Goal: Book appointment/travel/reservation

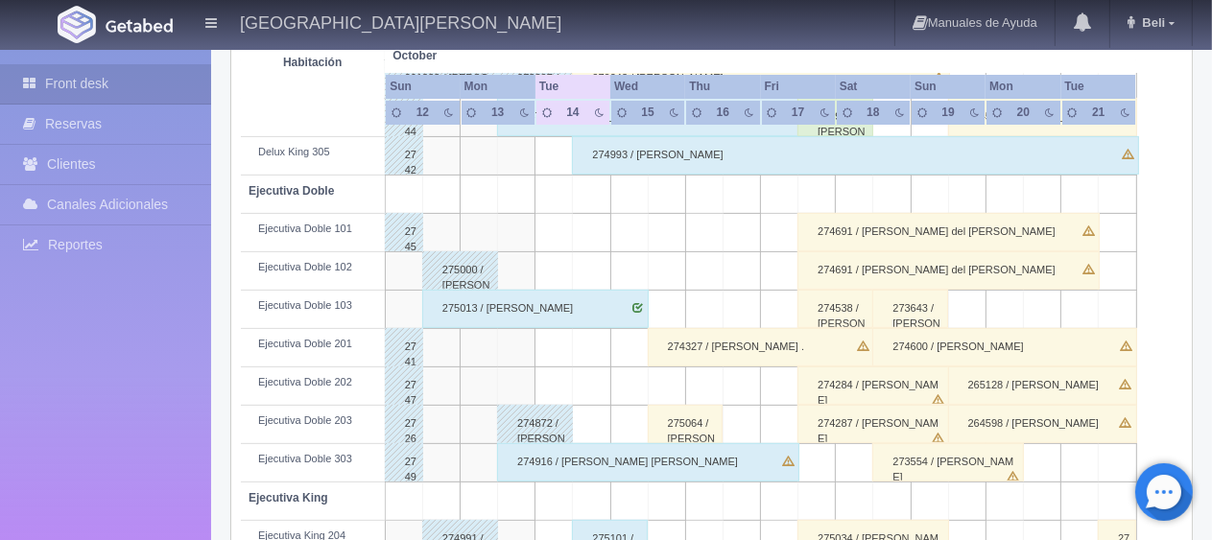
scroll to position [576, 0]
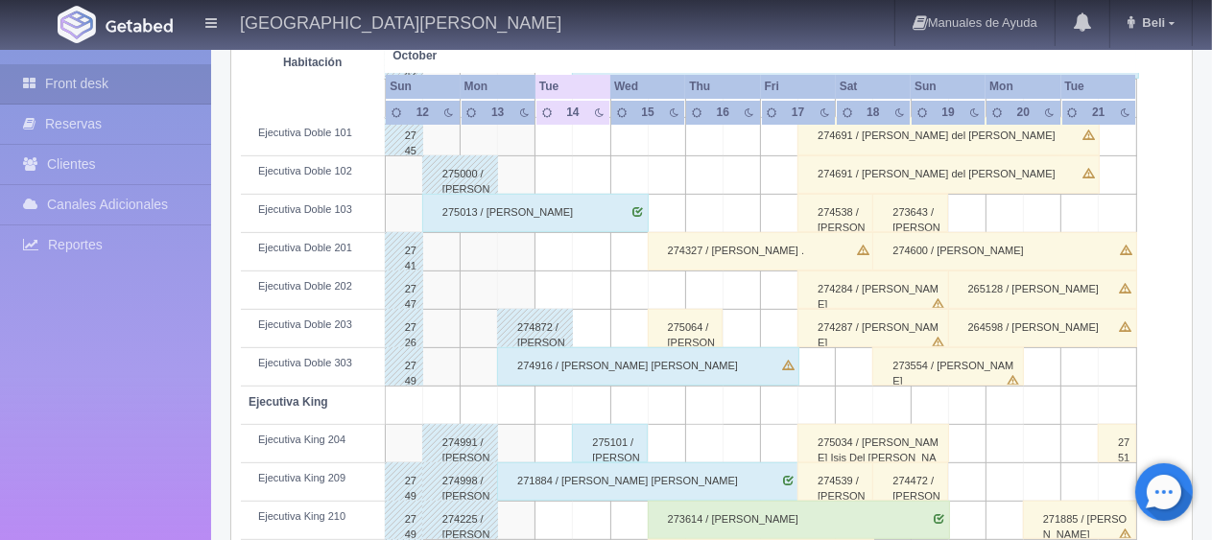
click at [664, 254] on div "274327 / [PERSON_NAME] ." at bounding box center [761, 251] width 226 height 38
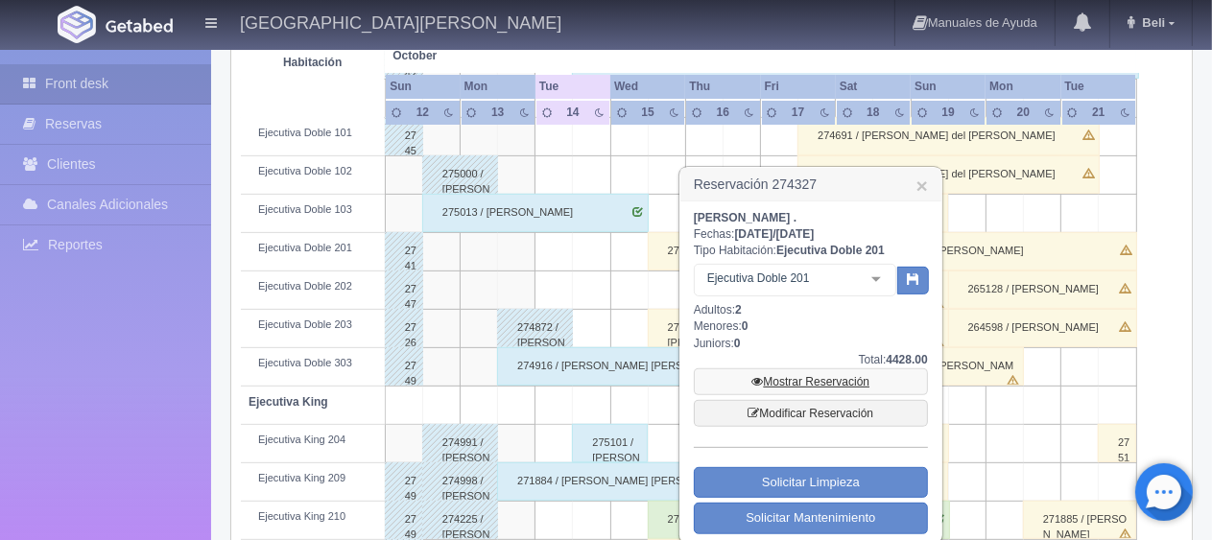
click at [836, 389] on link "Mostrar Reservación" at bounding box center [811, 381] width 234 height 27
click at [784, 374] on link "Mostrar Reservación" at bounding box center [811, 381] width 234 height 27
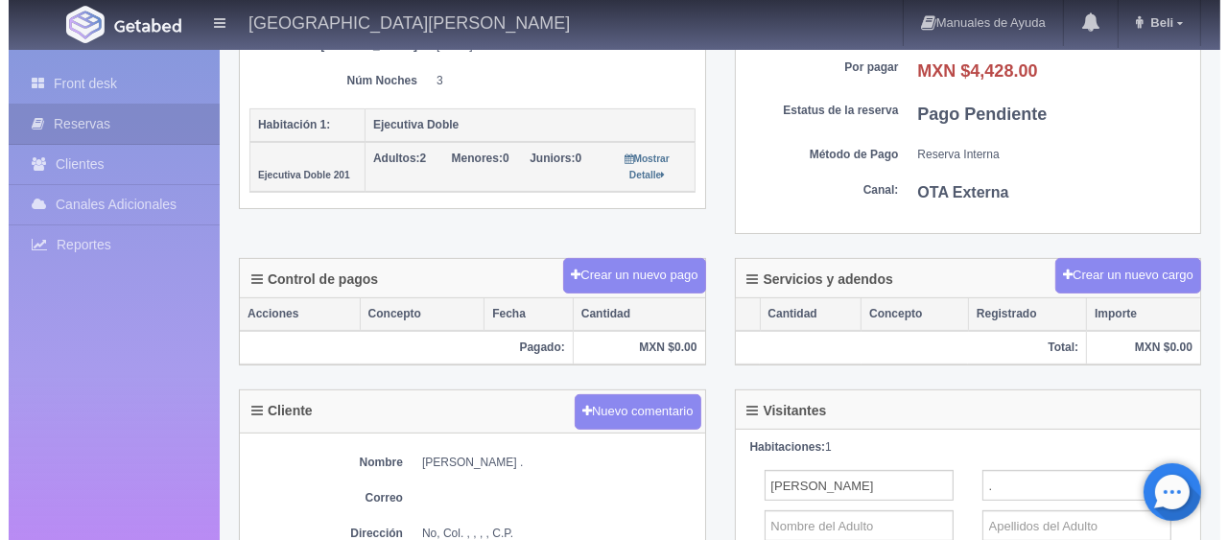
scroll to position [288, 0]
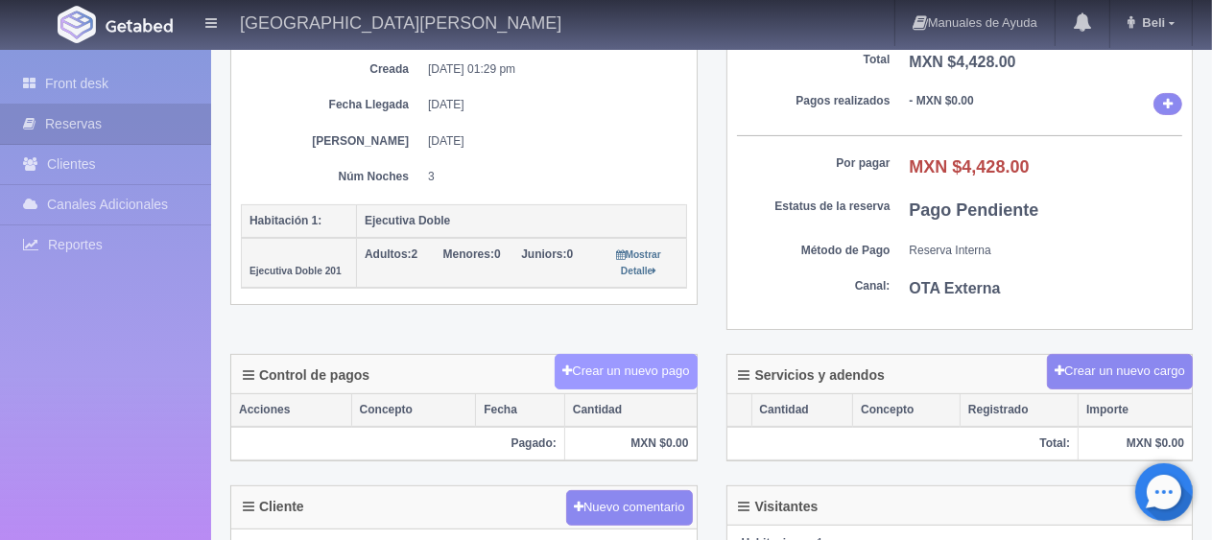
click at [606, 370] on button "Crear un nuevo pago" at bounding box center [625, 371] width 142 height 35
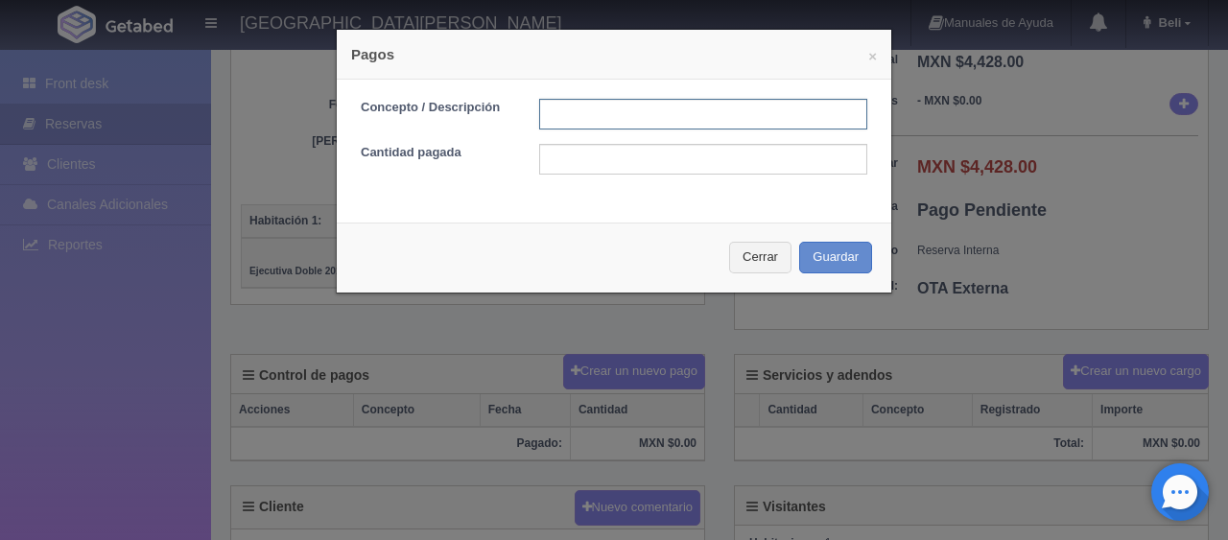
click at [614, 127] on input "text" at bounding box center [703, 114] width 328 height 31
type input "Total Tarjeta"
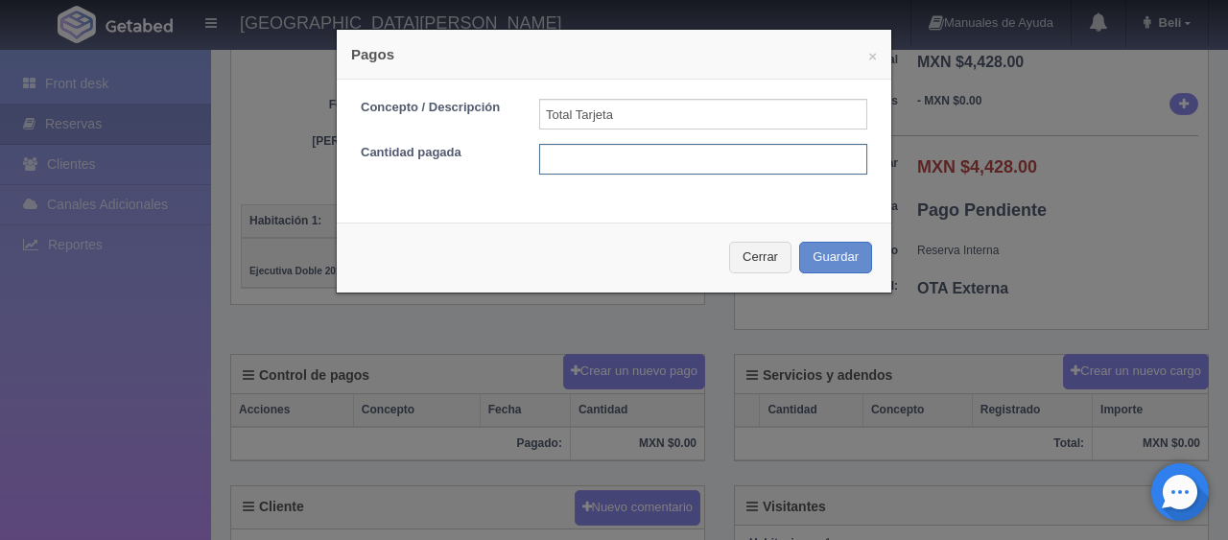
drag, startPoint x: 670, startPoint y: 167, endPoint x: 675, endPoint y: 155, distance: 12.9
click at [676, 165] on input "text" at bounding box center [703, 159] width 328 height 31
type input "4428"
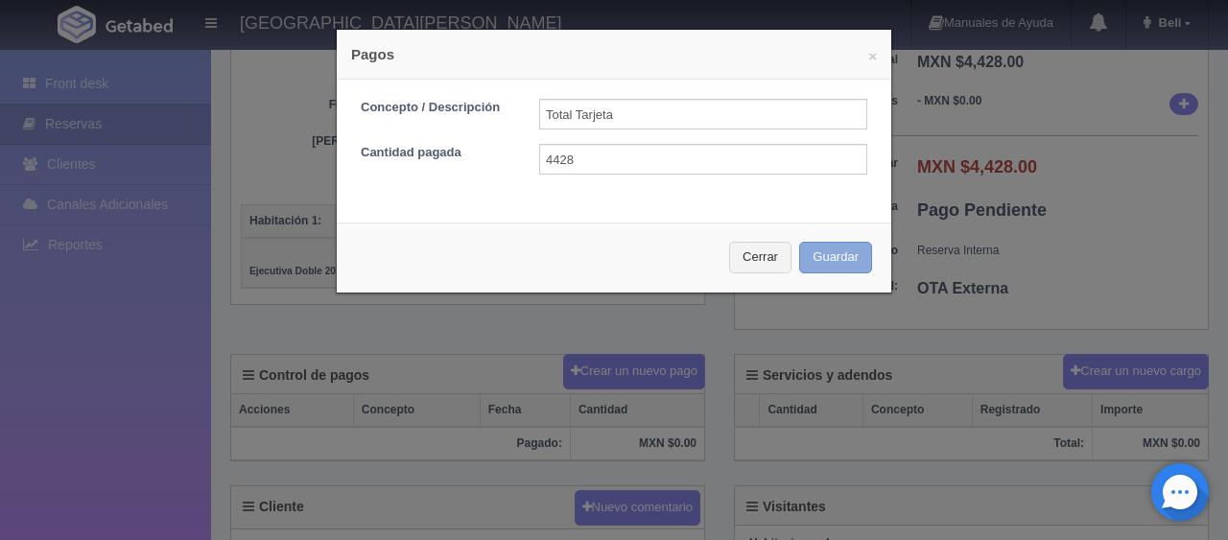
click at [845, 249] on button "Guardar" at bounding box center [835, 258] width 73 height 32
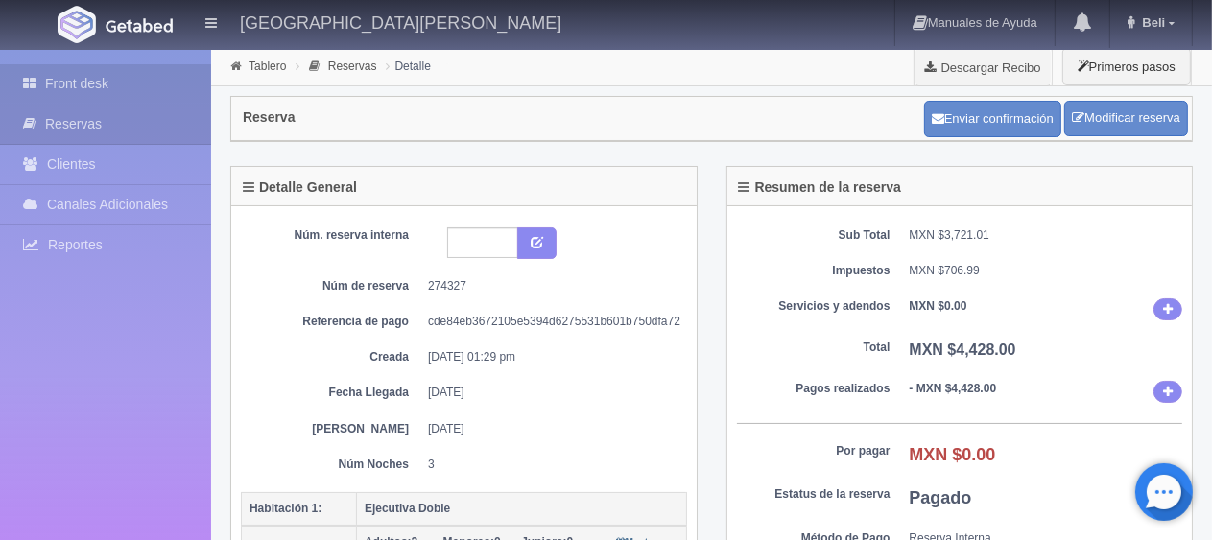
click at [170, 75] on link "Front desk" at bounding box center [105, 83] width 211 height 39
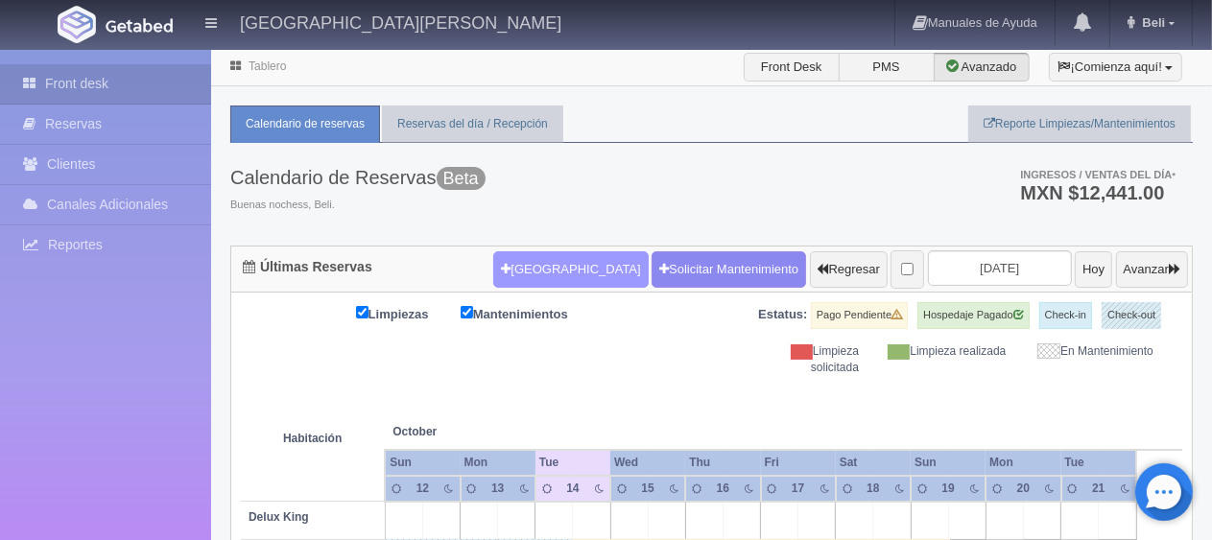
click at [510, 262] on button "[GEOGRAPHIC_DATA]" at bounding box center [570, 269] width 154 height 36
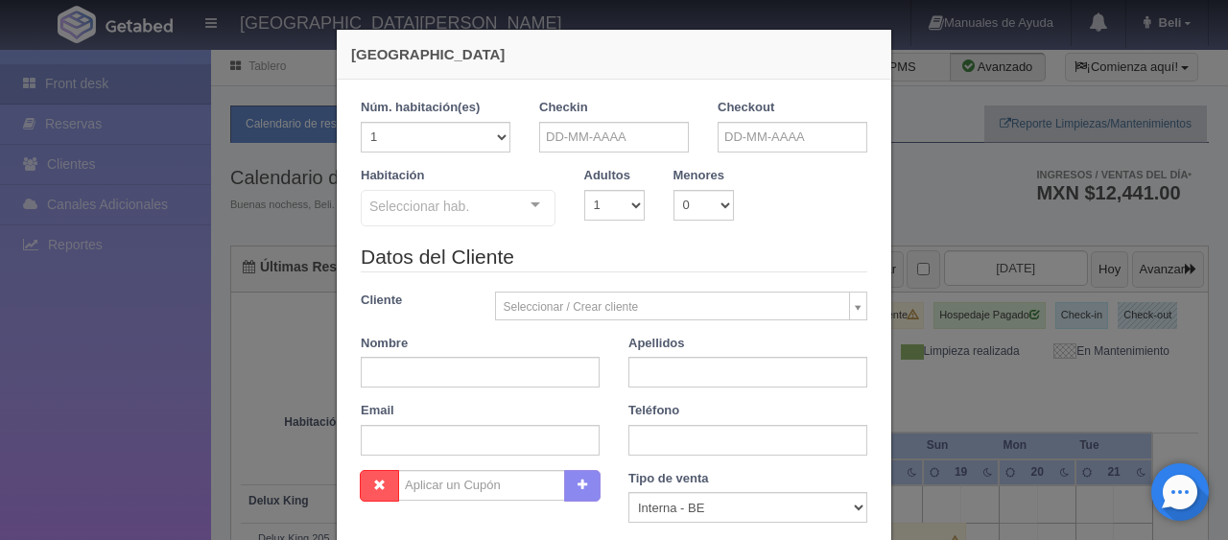
checkbox input "false"
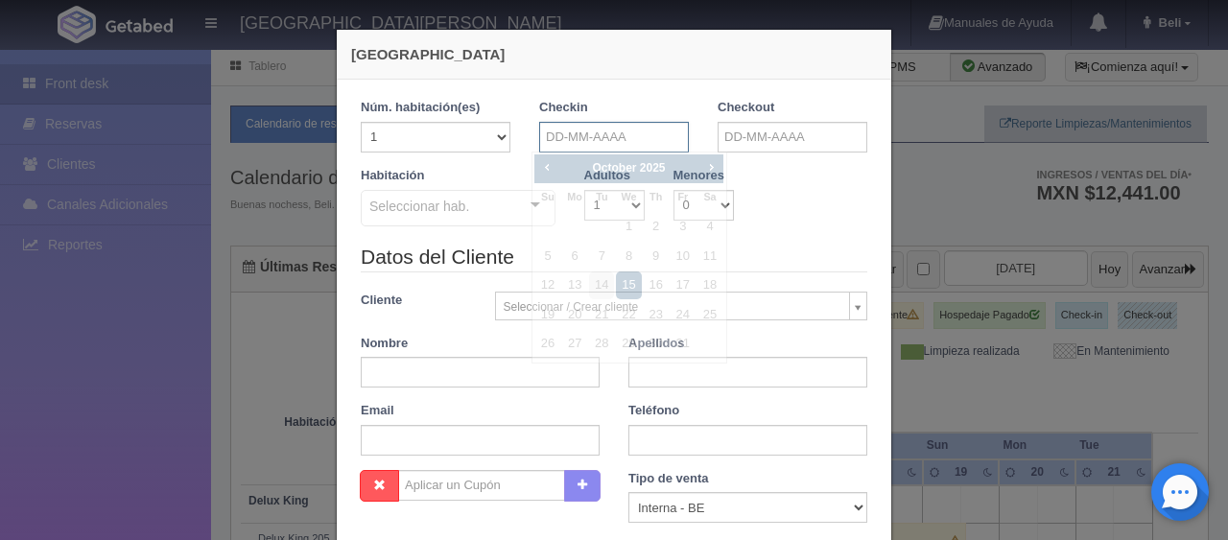
click at [615, 138] on input "text" at bounding box center [614, 137] width 150 height 31
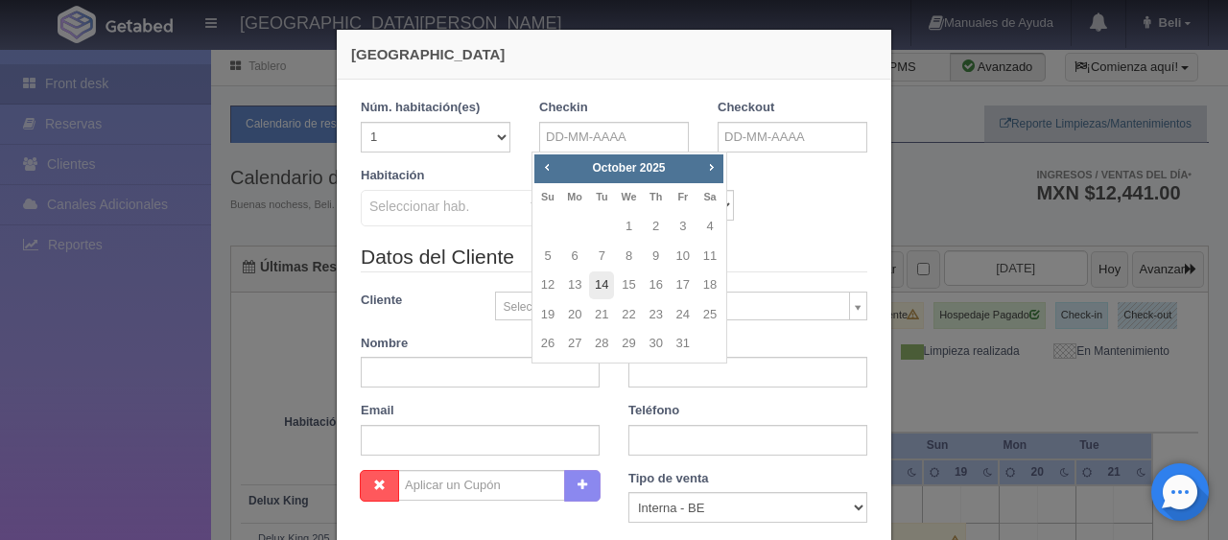
click at [610, 279] on link "14" at bounding box center [601, 285] width 25 height 28
type input "[DATE]"
checkbox input "false"
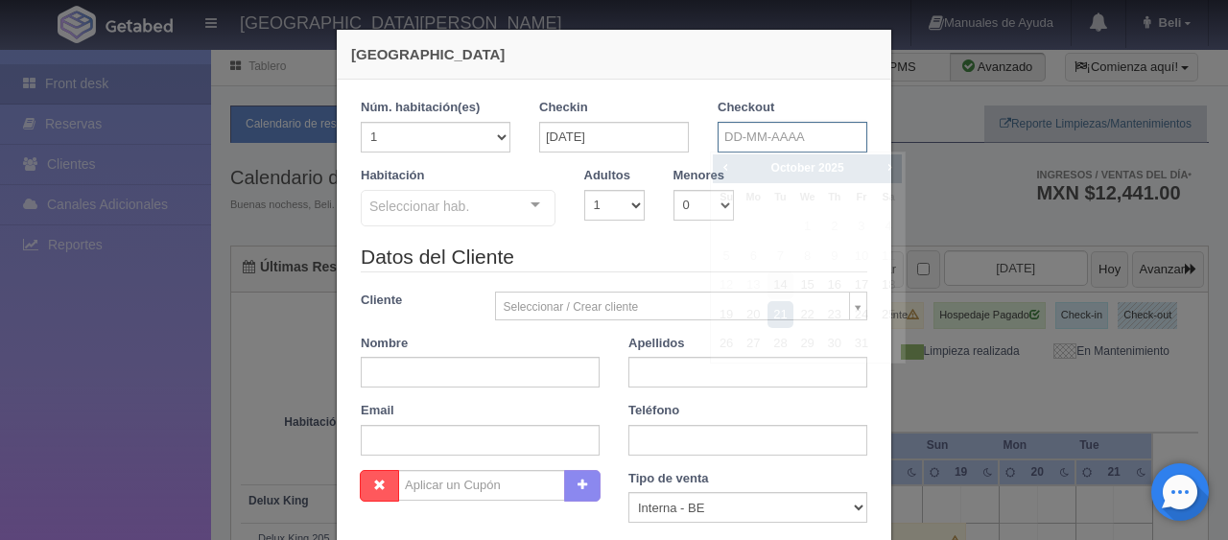
click at [729, 125] on input "text" at bounding box center [793, 137] width 150 height 31
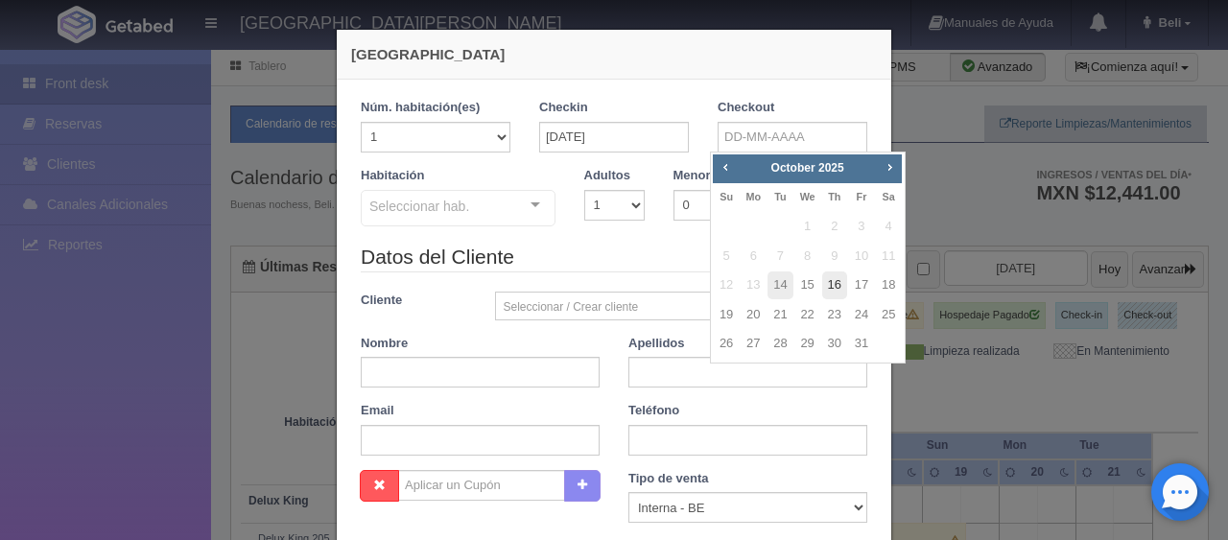
click at [836, 290] on link "16" at bounding box center [834, 285] width 25 height 28
type input "[DATE]"
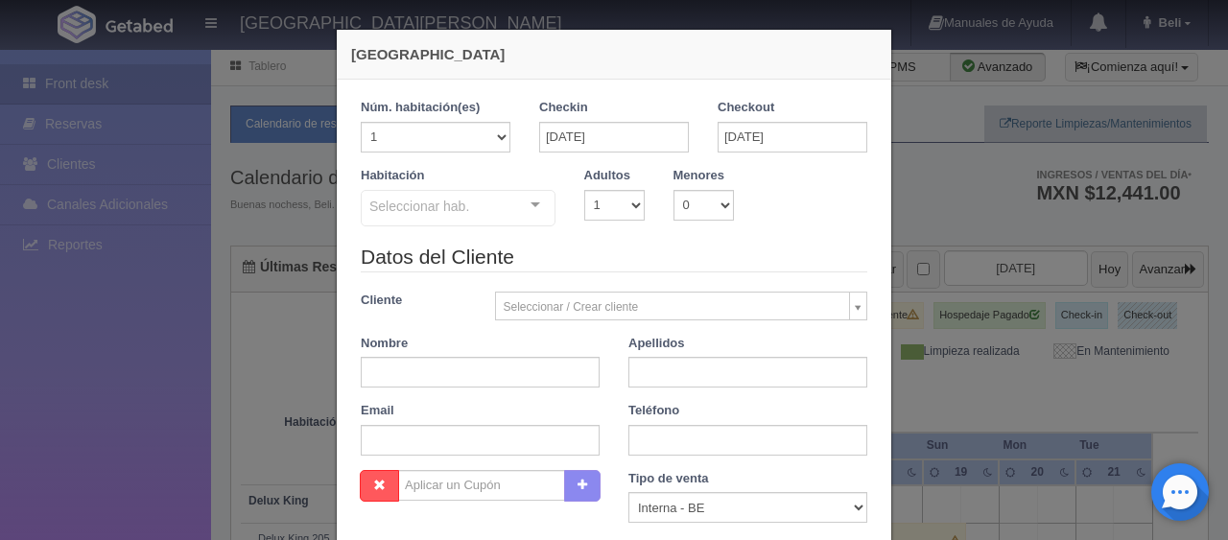
checkbox input "false"
click at [622, 203] on select "1 2 3 4 5 6 7 8 9 10" at bounding box center [614, 205] width 60 height 31
select select "2"
click at [584, 190] on select "1 2 3 4 5 6 7 8 9 10" at bounding box center [614, 205] width 60 height 31
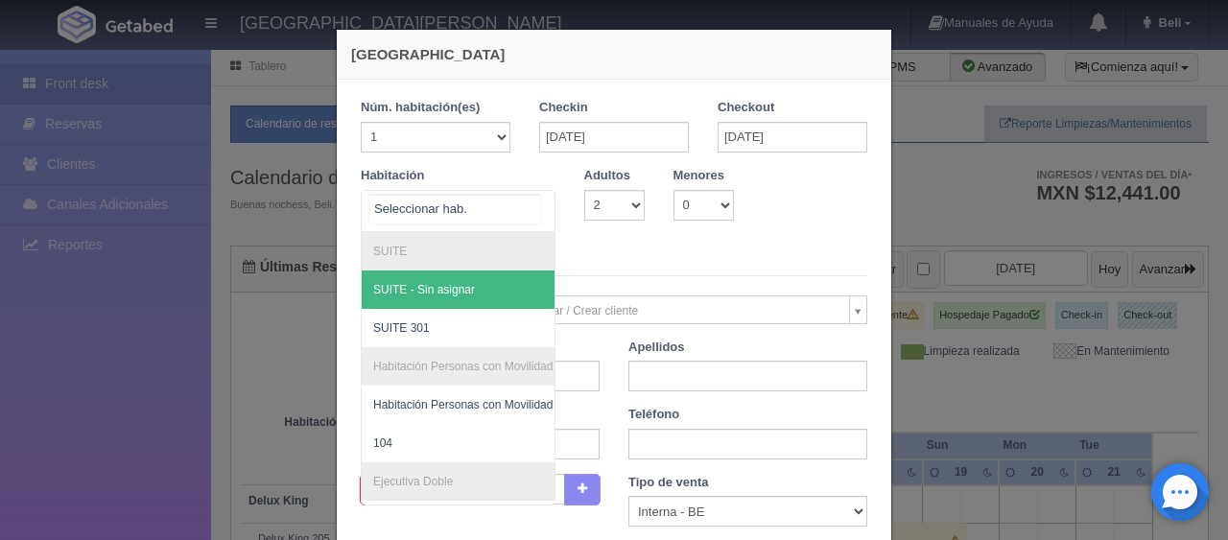
click at [530, 212] on div at bounding box center [535, 205] width 38 height 29
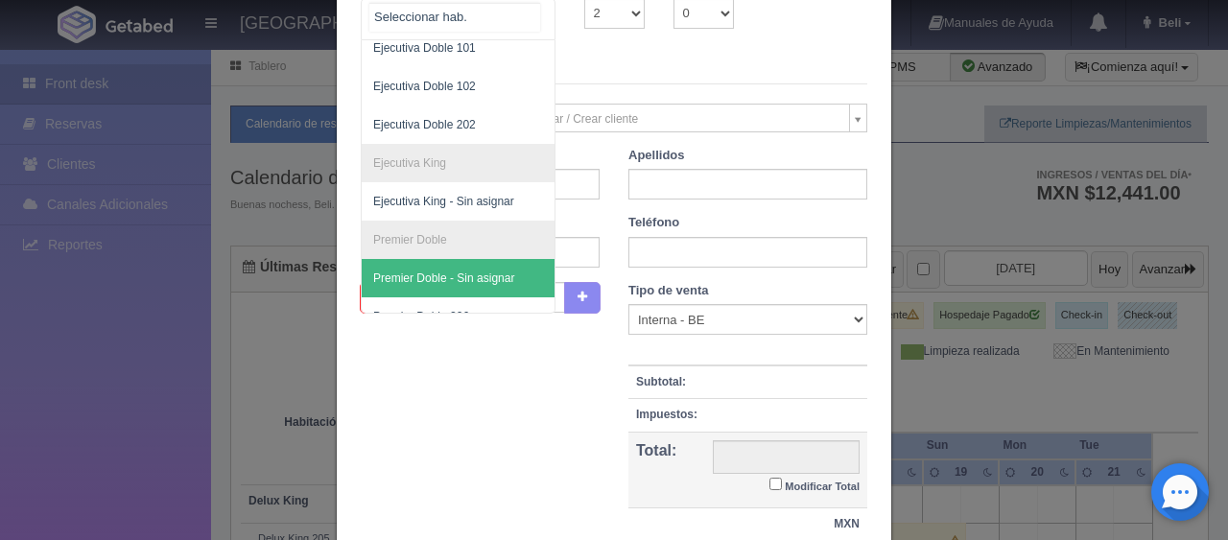
scroll to position [223, 0]
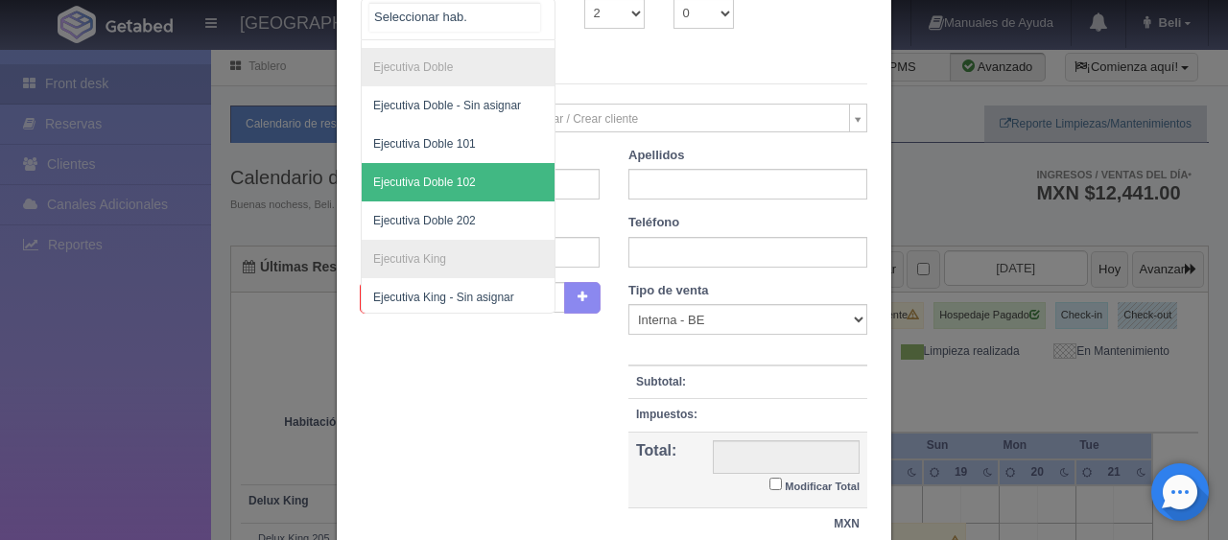
click at [455, 176] on span "Ejecutiva Doble 102" at bounding box center [424, 182] width 103 height 13
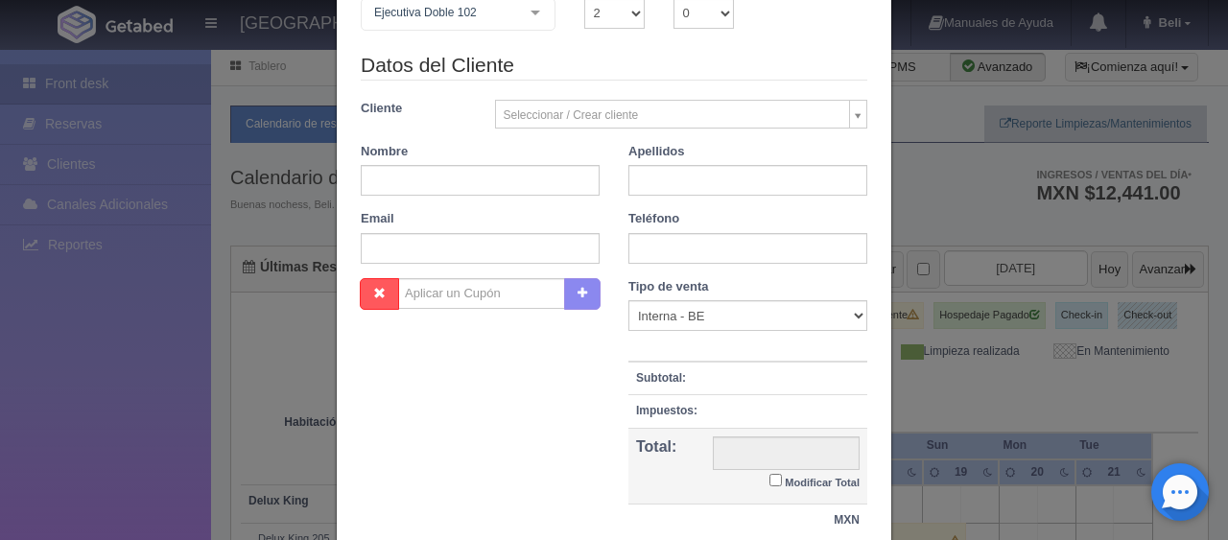
checkbox input "false"
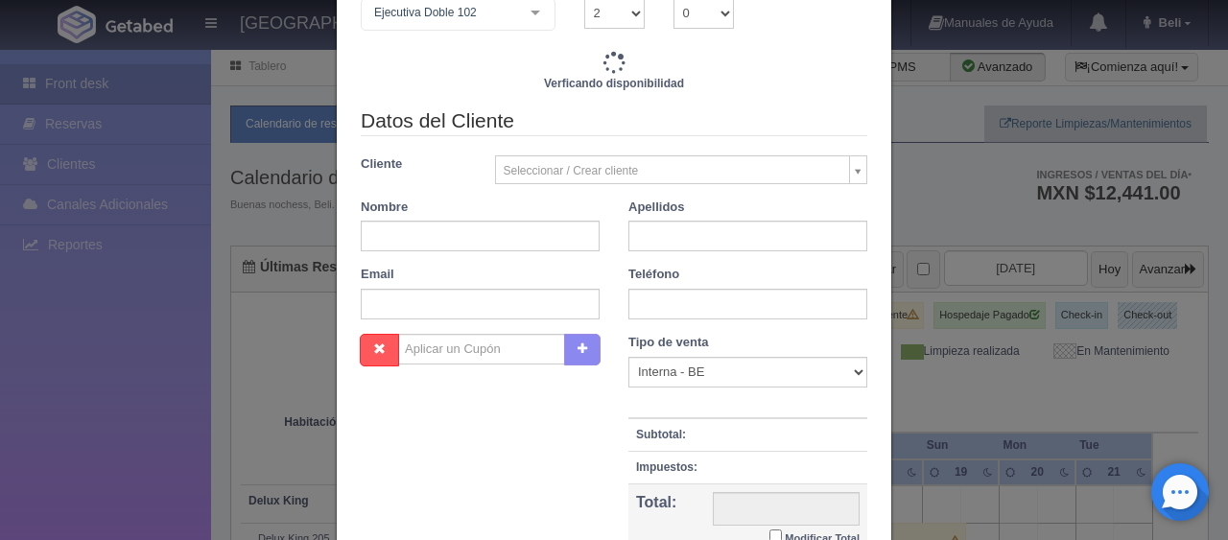
type input "3098.00"
checkbox input "false"
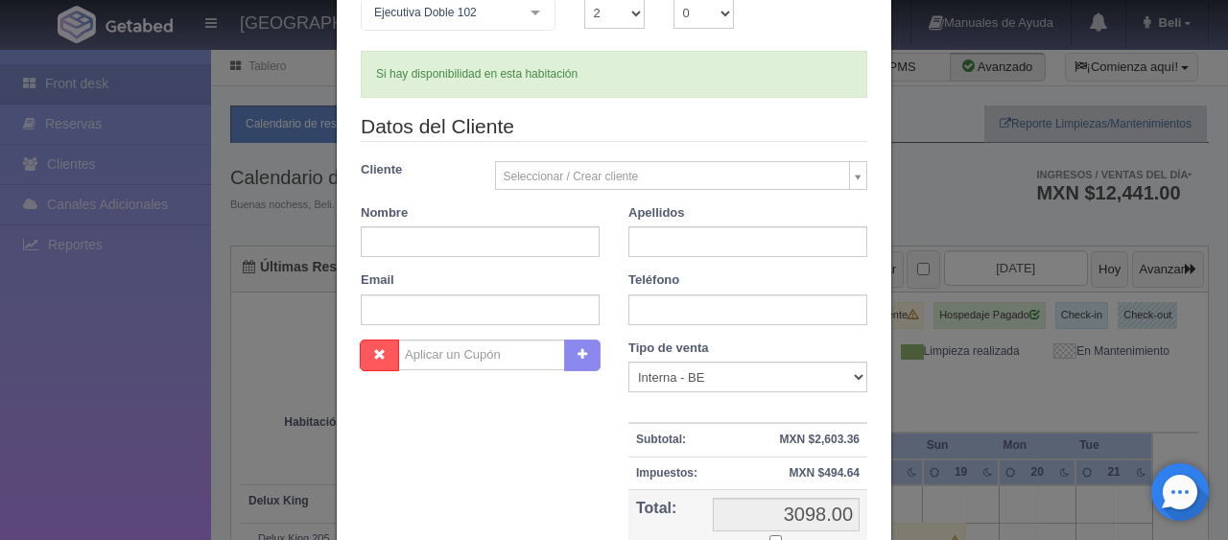
scroll to position [0, 0]
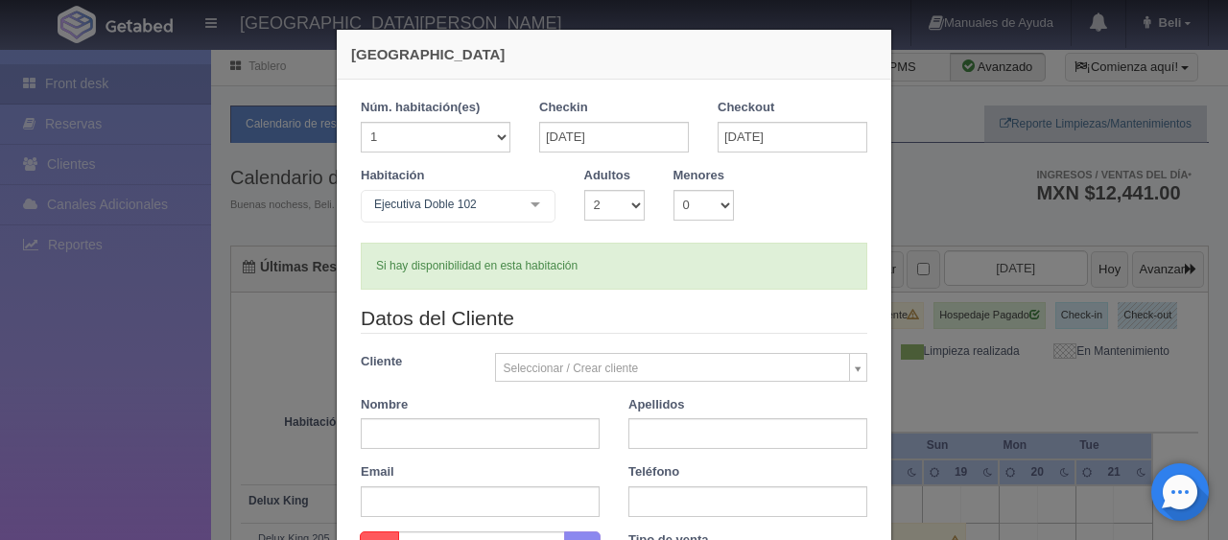
click at [530, 209] on div at bounding box center [535, 205] width 38 height 29
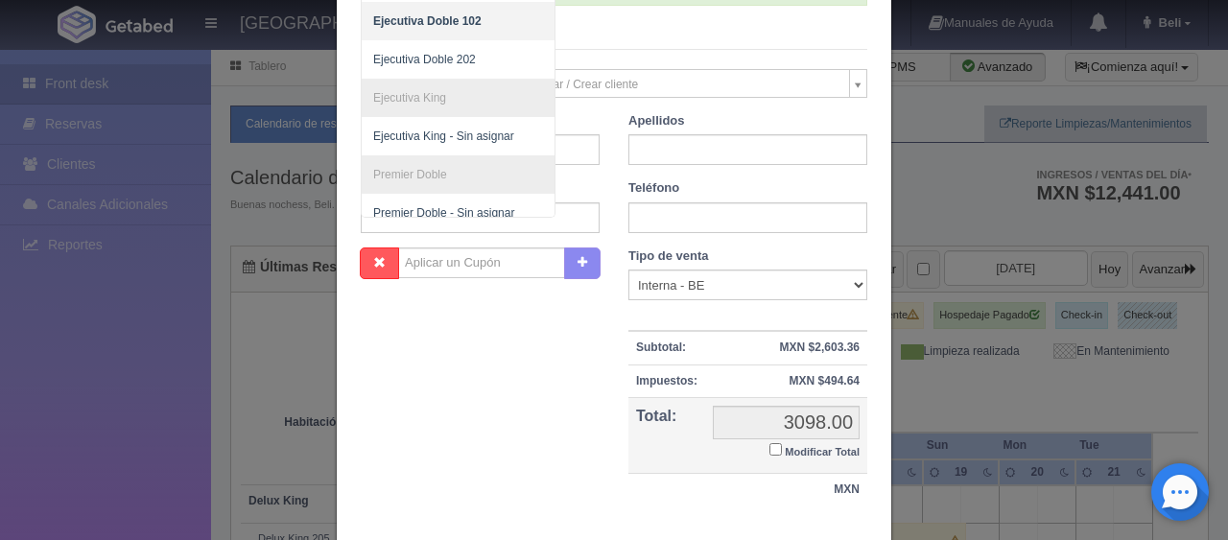
scroll to position [403, 0]
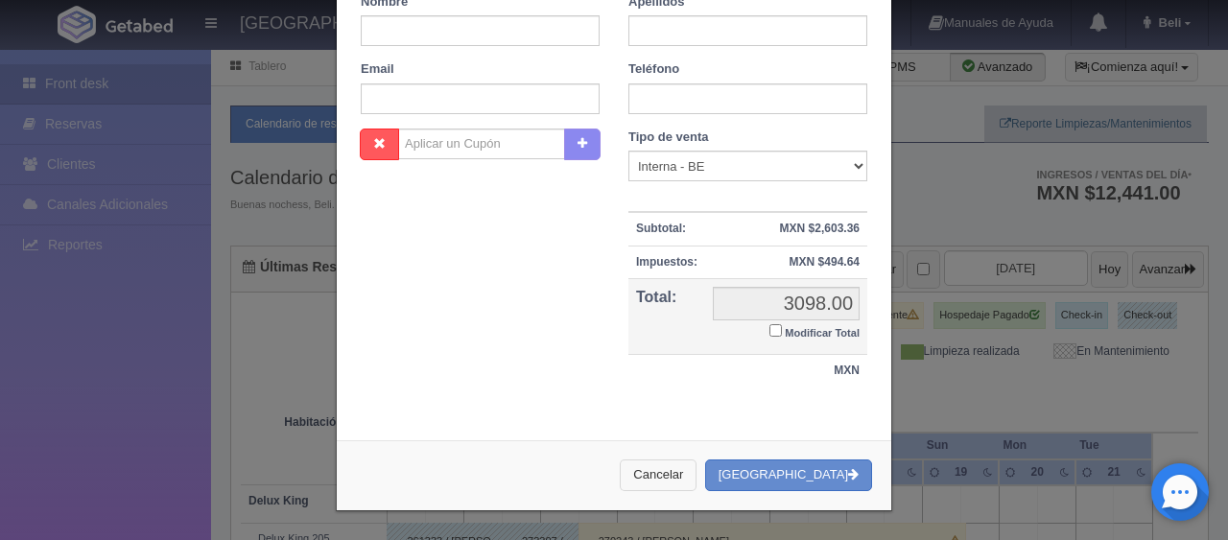
click at [696, 483] on button "Cancelar" at bounding box center [658, 475] width 77 height 32
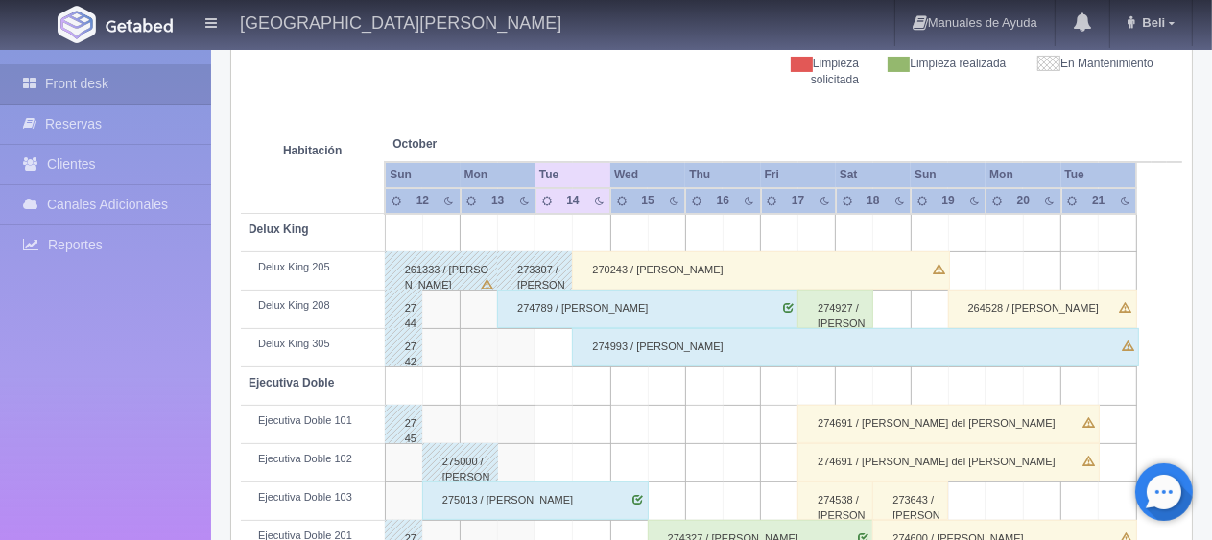
scroll to position [0, 0]
